Goal: Task Accomplishment & Management: Use online tool/utility

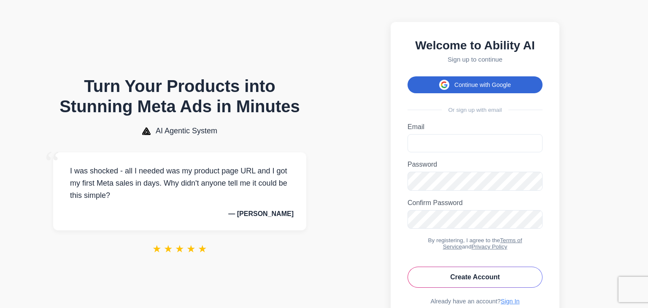
click at [468, 84] on button "Continue with Google" at bounding box center [474, 84] width 135 height 17
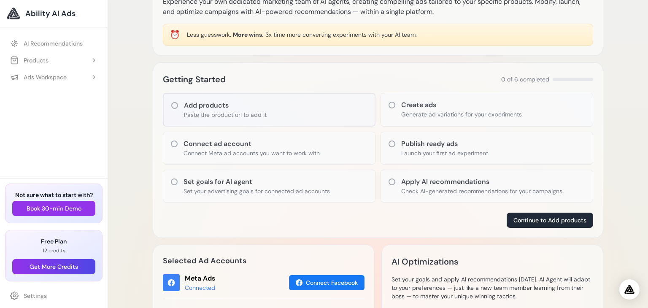
scroll to position [57, 0]
click at [391, 102] on icon at bounding box center [391, 105] width 7 height 7
click at [391, 103] on icon at bounding box center [391, 105] width 8 height 8
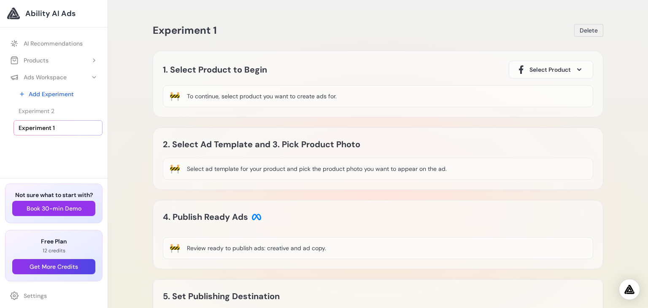
click at [576, 72] on span at bounding box center [579, 70] width 10 height 10
click at [576, 67] on span at bounding box center [579, 70] width 10 height 10
click at [176, 96] on div "🚧" at bounding box center [174, 96] width 11 height 12
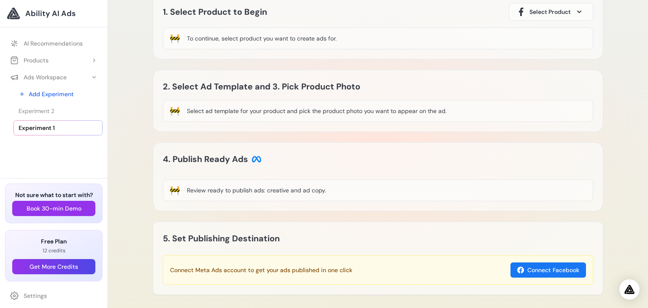
scroll to position [59, 0]
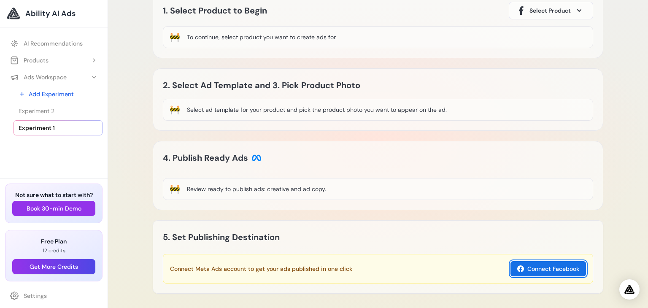
click at [532, 271] on button "Connect Facebook" at bounding box center [547, 268] width 75 height 15
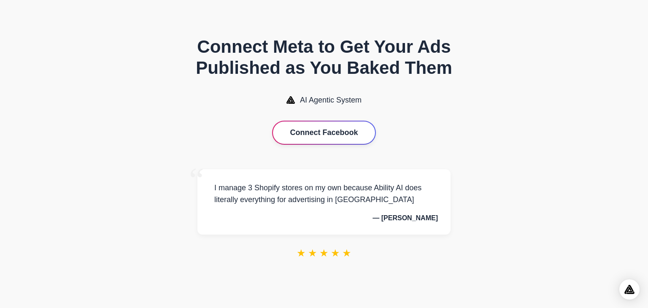
click at [311, 129] on button "Connect Facebook" at bounding box center [324, 132] width 102 height 22
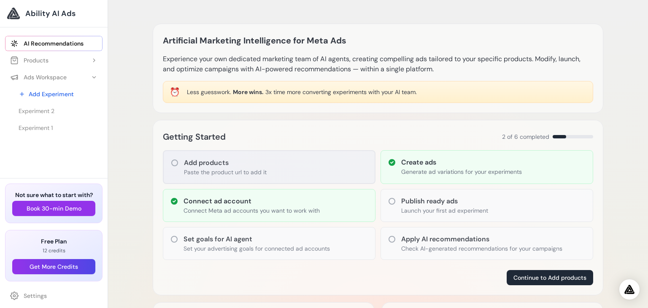
click at [173, 163] on icon at bounding box center [174, 163] width 8 height 8
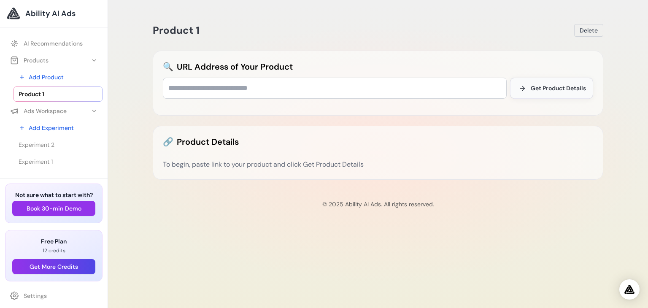
click at [560, 89] on span "Get Product Details" at bounding box center [557, 88] width 55 height 8
click at [590, 292] on div "Please enter a link to parse" at bounding box center [592, 290] width 98 height 21
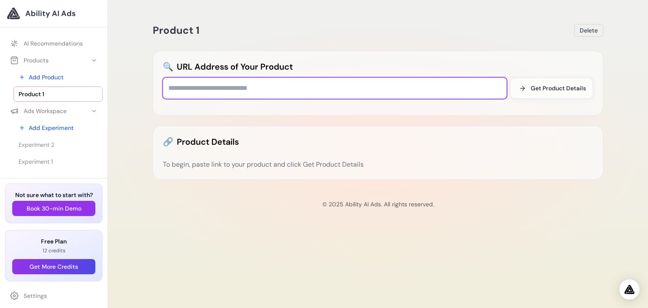
click at [245, 83] on input "text" at bounding box center [335, 88] width 344 height 21
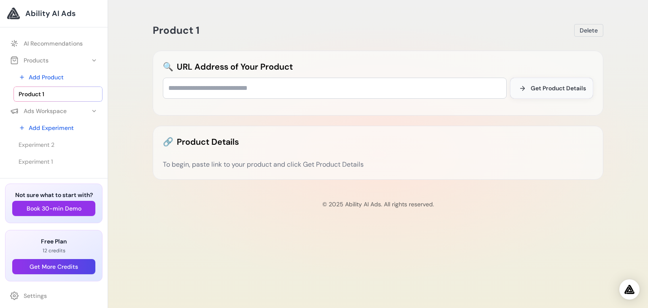
click at [538, 89] on span "Get Product Details" at bounding box center [557, 88] width 55 height 8
click at [75, 61] on button "Products" at bounding box center [53, 60] width 97 height 15
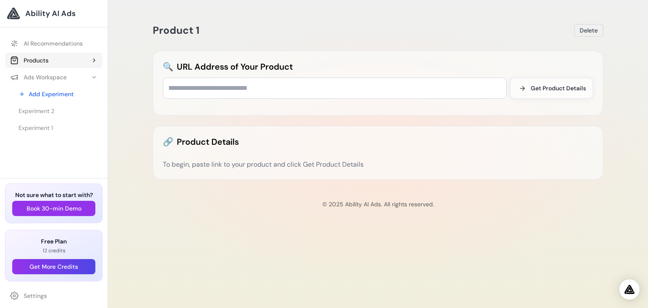
click at [75, 61] on button "Products" at bounding box center [53, 60] width 97 height 15
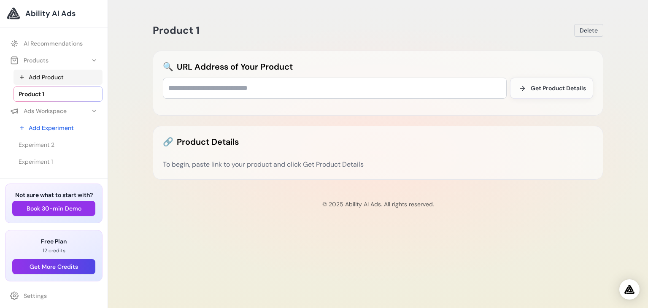
click at [51, 78] on link "Add Product" at bounding box center [57, 77] width 89 height 15
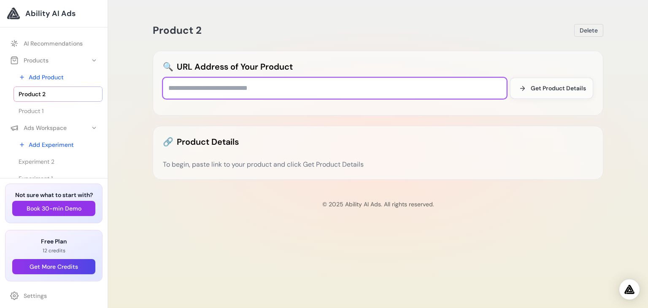
click at [212, 89] on input "text" at bounding box center [335, 88] width 344 height 21
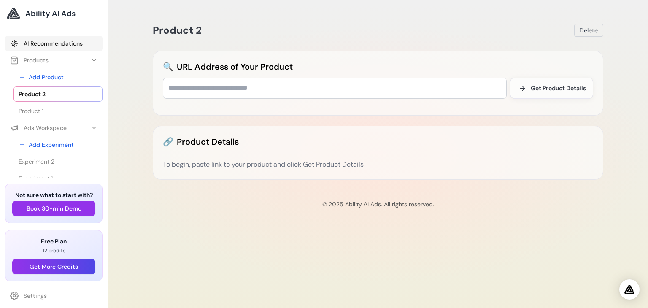
click at [30, 41] on link "AI Recommendations" at bounding box center [53, 43] width 97 height 15
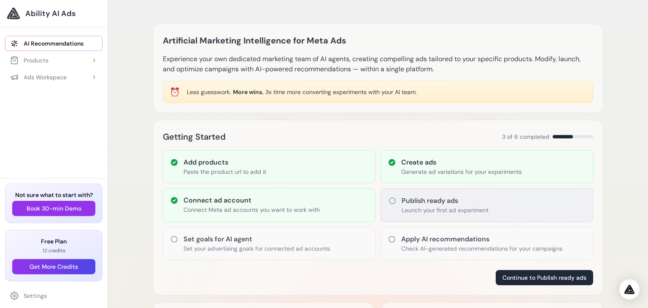
click at [392, 196] on icon at bounding box center [392, 200] width 8 height 8
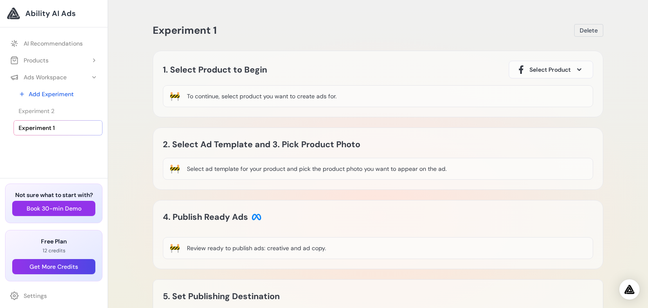
click at [578, 67] on span at bounding box center [579, 70] width 10 height 10
click at [539, 96] on div "Product 2" at bounding box center [531, 94] width 30 height 10
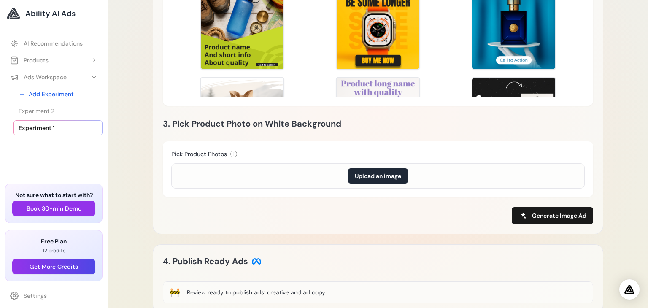
scroll to position [258, 0]
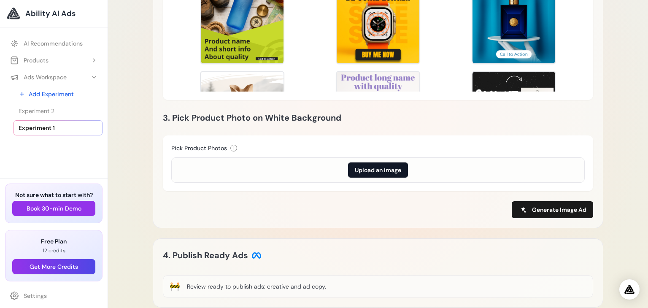
click at [374, 167] on button "Upload an image" at bounding box center [378, 169] width 60 height 15
click at [371, 176] on button "Upload an image" at bounding box center [378, 169] width 60 height 15
click at [533, 212] on span "Generate Image Ad" at bounding box center [559, 209] width 54 height 8
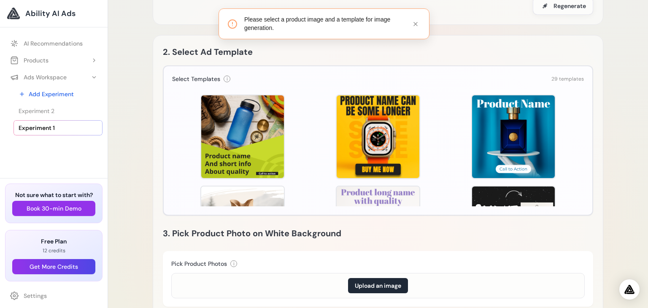
scroll to position [130, 0]
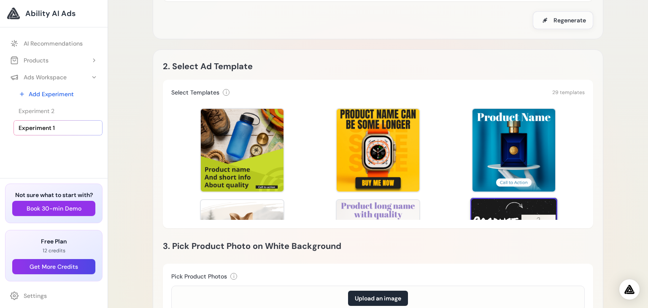
click at [505, 204] on div at bounding box center [513, 241] width 87 height 87
click at [544, 204] on div at bounding box center [548, 207] width 11 height 11
click at [546, 206] on icon at bounding box center [548, 206] width 7 height 7
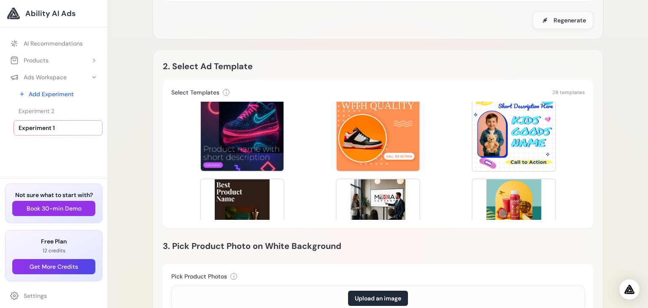
scroll to position [219, 0]
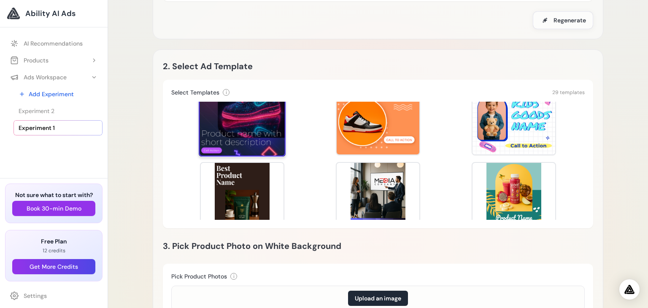
click at [247, 131] on div at bounding box center [242, 113] width 87 height 87
click at [211, 150] on div at bounding box center [242, 113] width 87 height 87
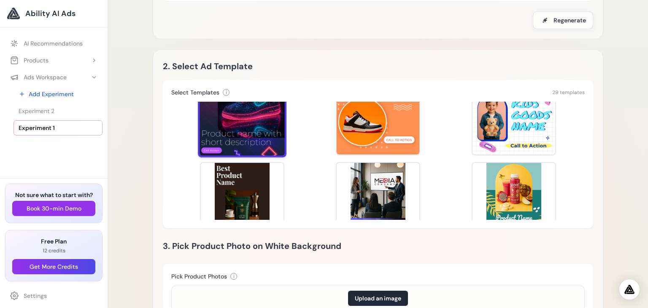
click at [211, 150] on div at bounding box center [242, 113] width 87 height 87
click at [266, 110] on div at bounding box center [242, 113] width 87 height 87
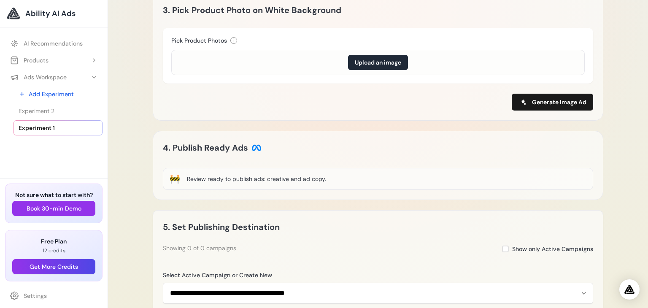
scroll to position [366, 0]
click at [540, 98] on span "Generate Image Ad" at bounding box center [559, 101] width 54 height 8
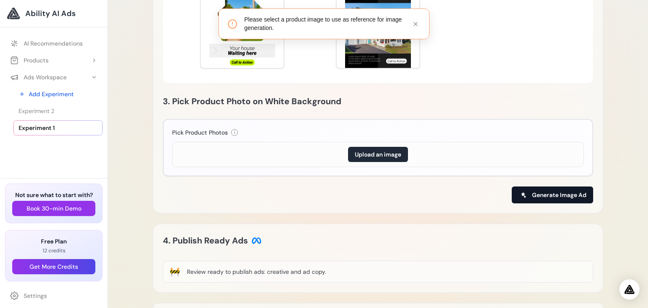
scroll to position [268, 0]
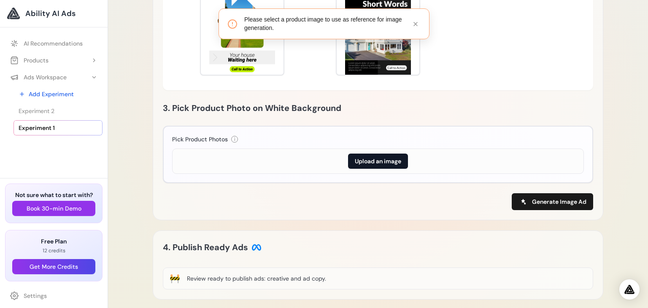
click at [379, 161] on button "Upload an image" at bounding box center [378, 160] width 60 height 15
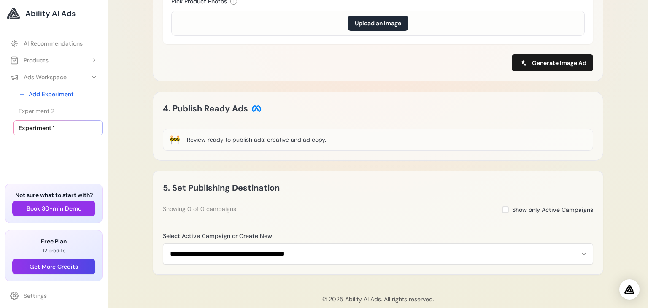
scroll to position [404, 0]
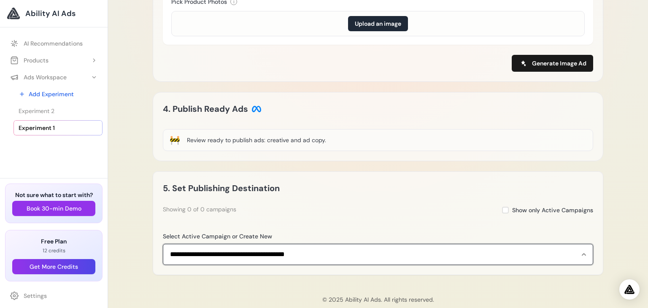
click at [255, 255] on select "**********" at bounding box center [378, 254] width 430 height 21
select select "**********"
click at [163, 244] on select "**********" at bounding box center [378, 254] width 430 height 21
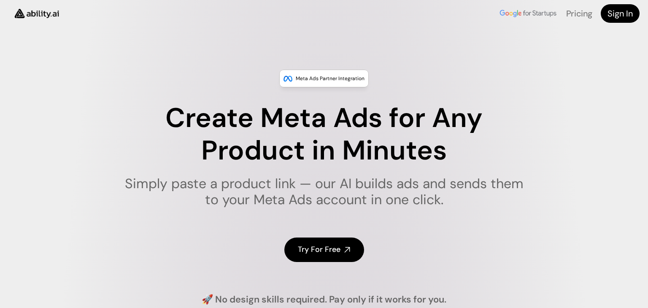
click at [331, 81] on p "Meta Ads Partner Integration" at bounding box center [330, 78] width 69 height 8
click at [613, 13] on h4 "Sign In" at bounding box center [619, 14] width 25 height 12
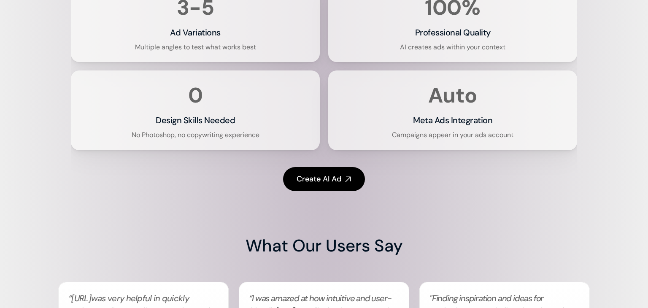
scroll to position [1875, 0]
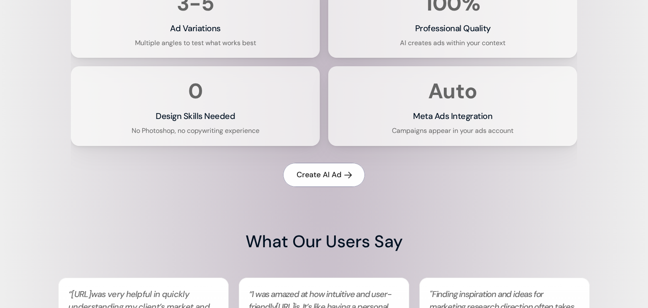
click at [343, 177] on link "Create AI Ad" at bounding box center [324, 175] width 82 height 24
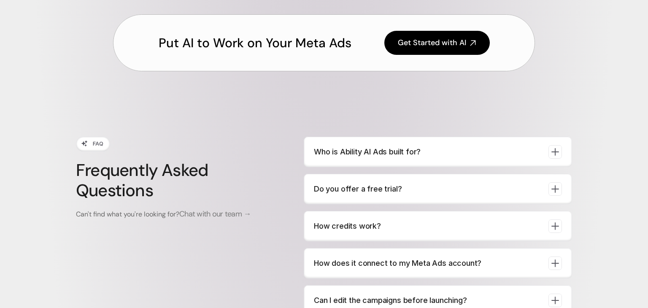
scroll to position [3088, 0]
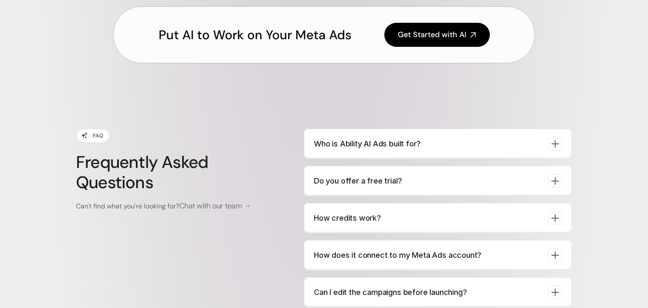
click at [642, 260] on div "Put AI to Work on Your Meta Ads Get Started with AI FAQ Frequently Asked Questi…" at bounding box center [324, 180] width 648 height 399
click at [462, 148] on p "Who is Ability AI Ads built for?" at bounding box center [428, 144] width 228 height 12
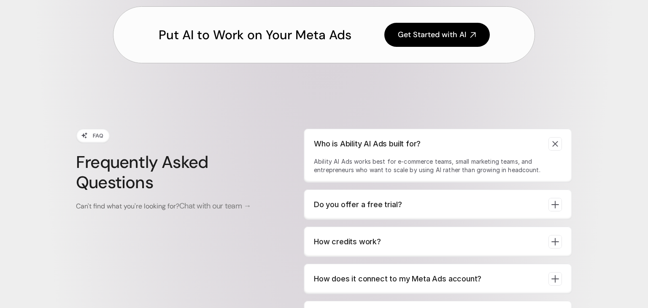
click at [385, 203] on p "Do you offer a free trial?" at bounding box center [428, 205] width 228 height 12
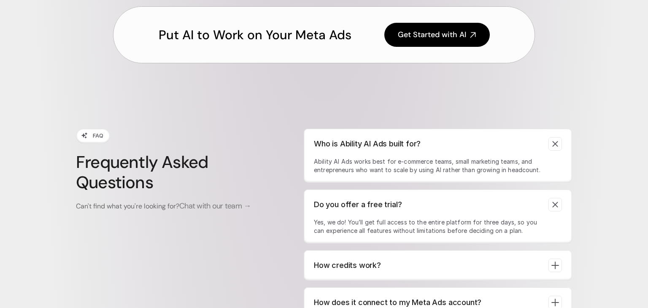
click at [352, 269] on p "How credits work?" at bounding box center [428, 265] width 228 height 12
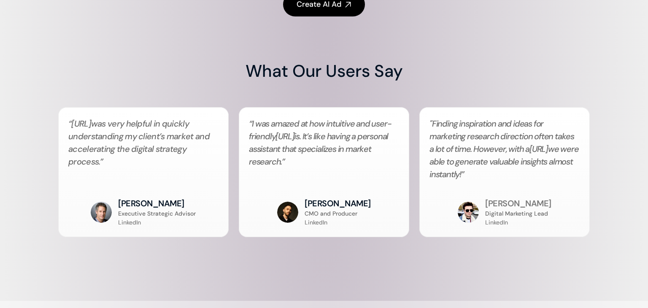
scroll to position [2037, 0]
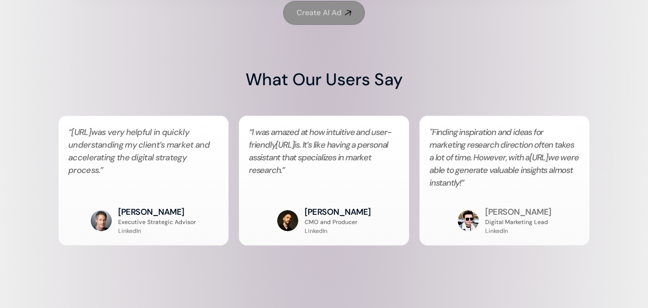
click at [318, 9] on h4 "Create AI Ad" at bounding box center [318, 13] width 45 height 11
click at [317, 17] on h4 "Create AI Ad" at bounding box center [318, 13] width 45 height 11
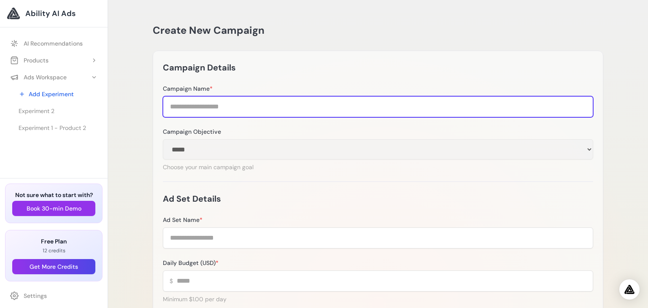
click at [246, 110] on input "Campaign Name *" at bounding box center [378, 106] width 430 height 21
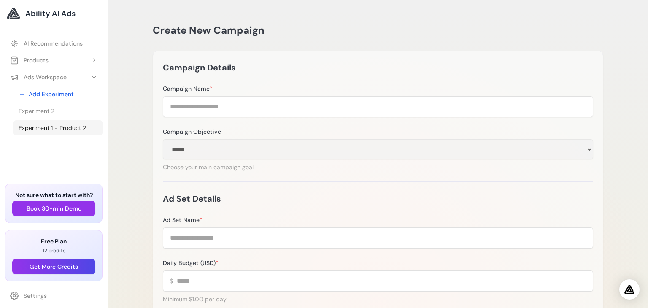
click at [61, 129] on span "Experiment 1 - Product 2" at bounding box center [52, 128] width 67 height 8
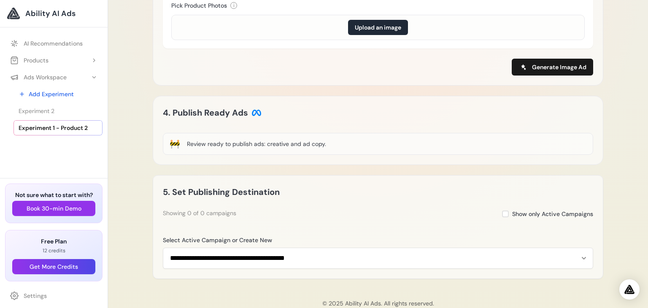
scroll to position [420, 0]
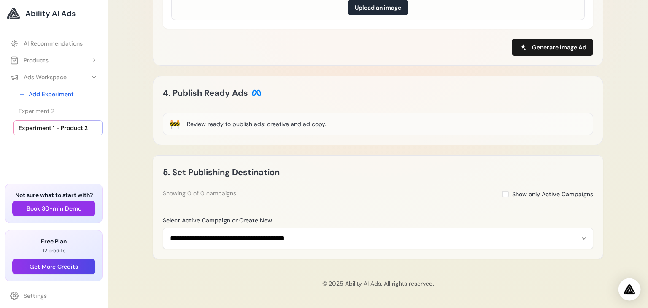
click at [629, 290] on img "Open Intercom Messenger" at bounding box center [629, 289] width 11 height 10
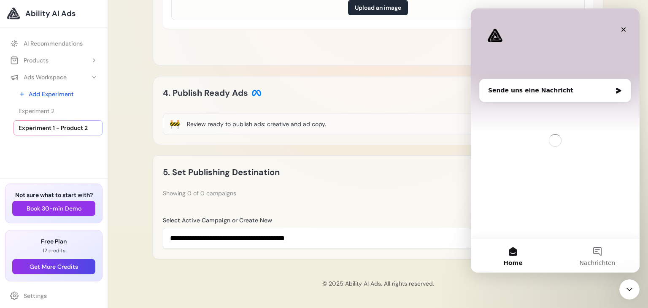
scroll to position [0, 0]
click at [617, 92] on icon "Intercom Messenger" at bounding box center [618, 91] width 5 height 6
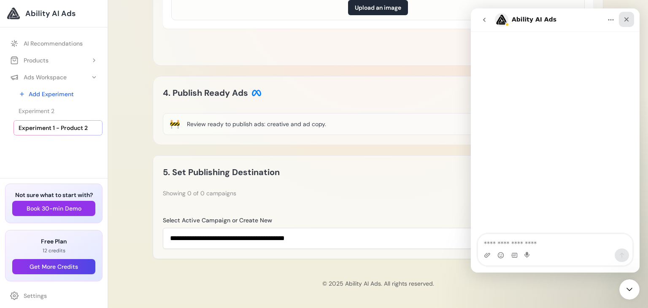
click at [628, 16] on icon "Schließen" at bounding box center [626, 19] width 7 height 7
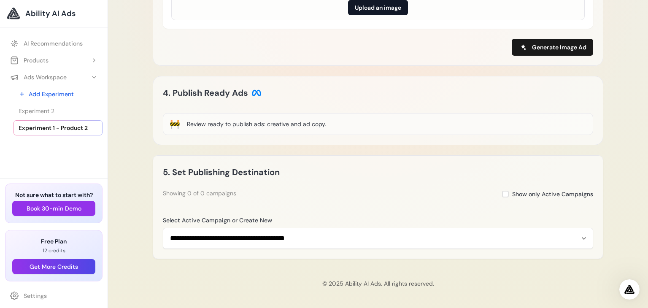
click at [372, 8] on button "Upload an image" at bounding box center [378, 7] width 60 height 15
click at [14, 15] on div at bounding box center [13, 13] width 13 height 13
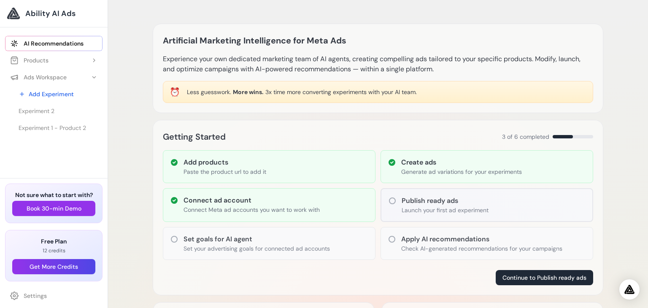
click at [19, 16] on div at bounding box center [13, 13] width 13 height 13
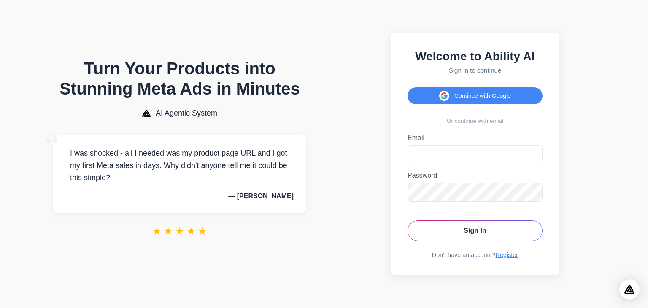
drag, startPoint x: 647, startPoint y: 81, endPoint x: 647, endPoint y: 249, distance: 168.2
click at [647, 249] on body "Turn Your Products into Stunning Meta Ads in Minutes AI Agentic System “ I was …" at bounding box center [324, 154] width 648 height 308
drag, startPoint x: 162, startPoint y: 118, endPoint x: 231, endPoint y: 146, distance: 74.3
click at [231, 146] on div "Turn Your Products into Stunning Meta Ads in Minutes AI Agentic System “ I was …" at bounding box center [179, 153] width 253 height 191
click at [272, 196] on p "— Daniel Martinez" at bounding box center [180, 196] width 228 height 8
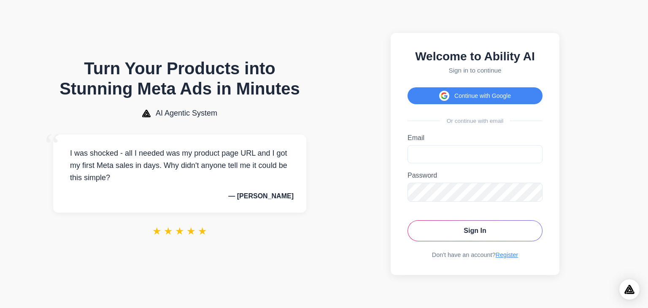
click at [272, 196] on p "— Daniel Martinez" at bounding box center [180, 196] width 228 height 8
click at [462, 100] on button "Continue with Google" at bounding box center [474, 95] width 135 height 17
click at [459, 94] on button "Continue with Google" at bounding box center [474, 95] width 135 height 17
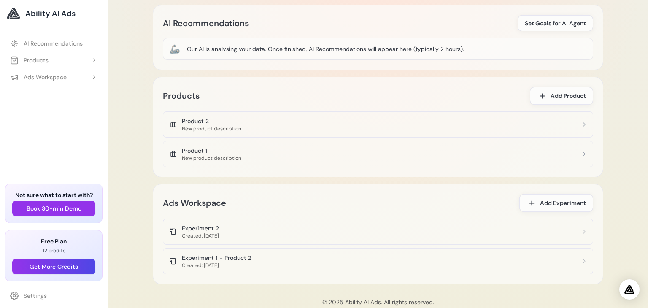
scroll to position [438, 0]
click at [192, 233] on div "Created: 9.10.2025" at bounding box center [200, 236] width 37 height 7
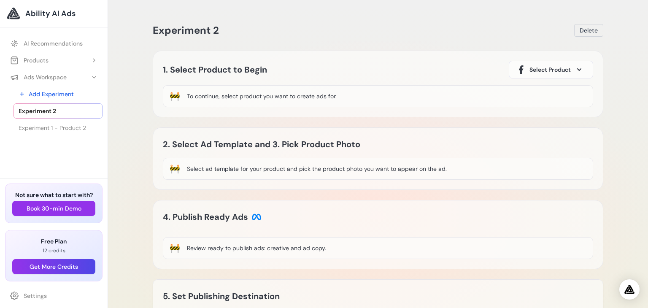
click at [187, 97] on div "To continue, select product you want to create ads for." at bounding box center [262, 96] width 150 height 8
click at [243, 93] on div "To continue, select product you want to create ads for." at bounding box center [262, 96] width 150 height 8
click at [181, 94] on div "🚧 To continue, select product you want to create ads for." at bounding box center [378, 96] width 430 height 22
click at [320, 71] on div "1. Select Product to Begin Select Product" at bounding box center [378, 70] width 430 height 18
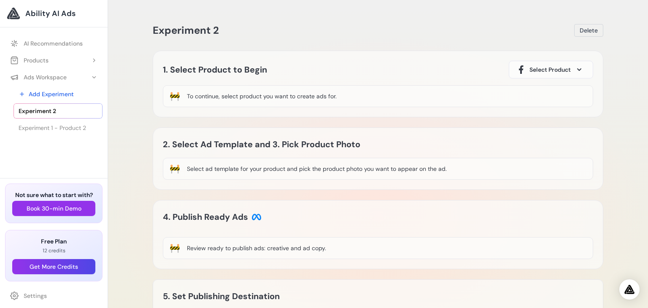
click at [581, 70] on icon at bounding box center [579, 69] width 4 height 3
click at [366, 98] on div "🚧 To continue, select product you want to create ads for." at bounding box center [378, 96] width 430 height 22
click at [364, 165] on div "Select ad template for your product and pick the product photo you want to appe…" at bounding box center [317, 168] width 260 height 8
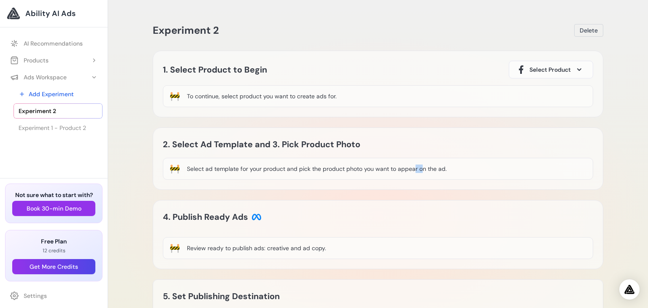
click at [364, 165] on div "Select ad template for your product and pick the product photo you want to appe…" at bounding box center [317, 168] width 260 height 8
click at [253, 217] on img at bounding box center [256, 217] width 10 height 10
click at [624, 295] on div "Open Intercom Messenger" at bounding box center [629, 289] width 22 height 22
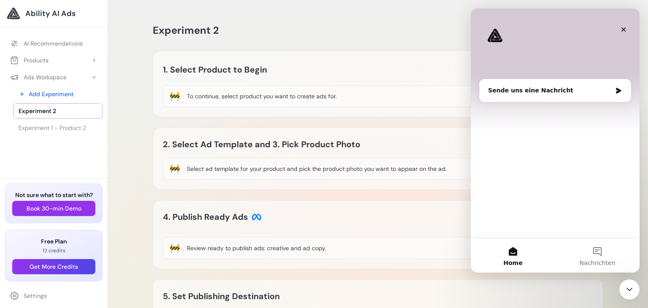
click at [512, 90] on div "Sende uns eine Nachricht" at bounding box center [550, 90] width 124 height 9
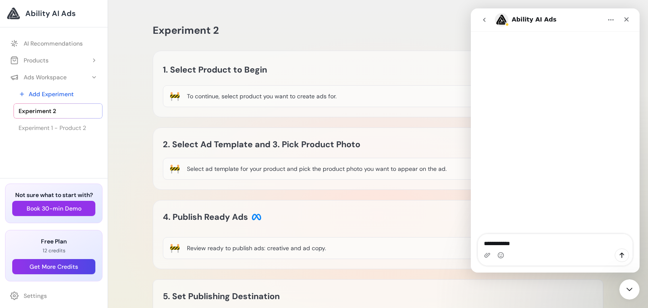
type textarea "**********"
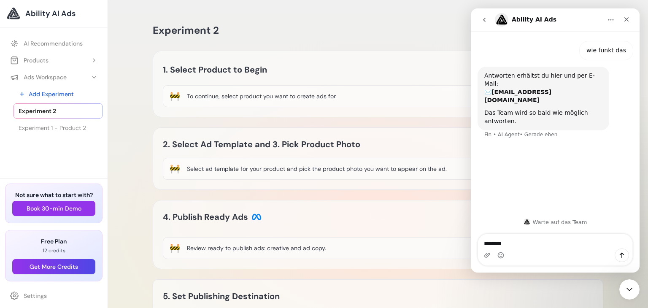
type textarea "*********"
click at [625, 21] on icon "Schließen" at bounding box center [626, 19] width 5 height 5
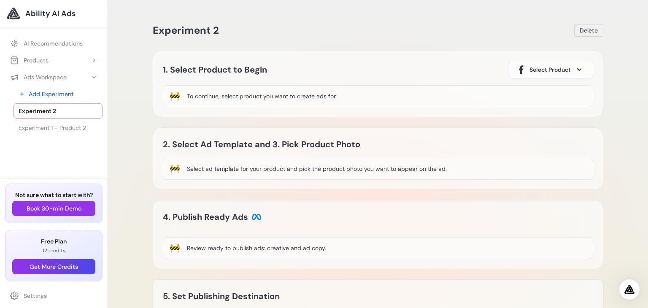
click at [8, 22] on div "Ability AI Ads" at bounding box center [54, 13] width 108 height 27
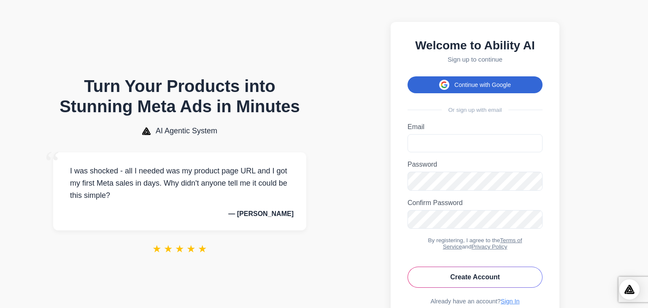
click at [487, 88] on button "Continue with Google" at bounding box center [474, 84] width 135 height 17
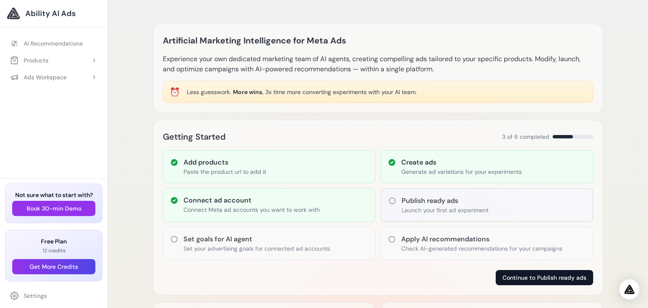
click at [533, 278] on button "Continue to Publish ready ads" at bounding box center [543, 277] width 97 height 15
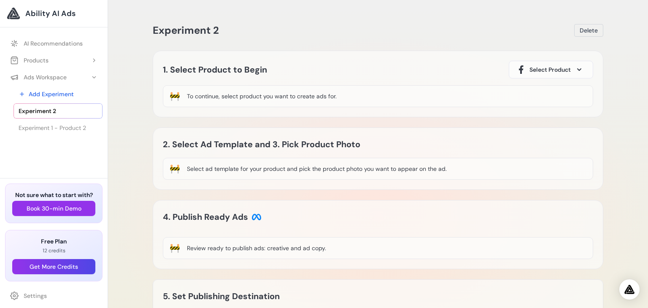
click at [180, 100] on div "🚧" at bounding box center [174, 96] width 11 height 12
click at [84, 205] on button "Book 30-min Demo" at bounding box center [53, 208] width 83 height 15
